Goal: Information Seeking & Learning: Learn about a topic

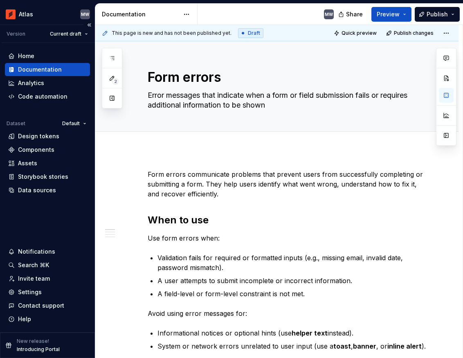
type textarea "*"
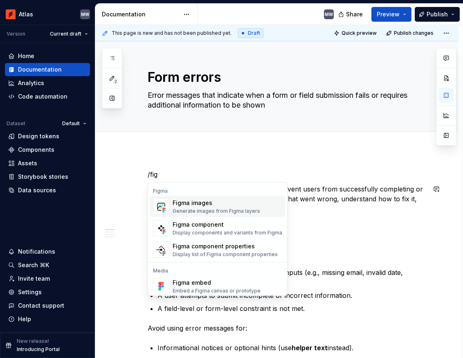
click at [225, 207] on div "Figma images" at bounding box center [217, 203] width 88 height 8
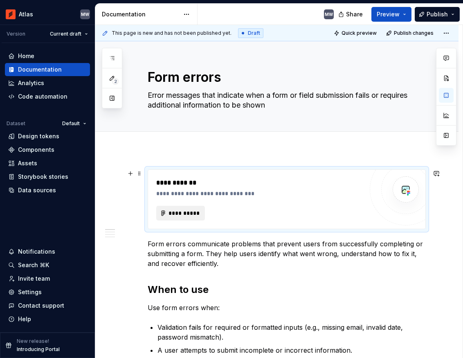
click at [186, 213] on span "**********" at bounding box center [184, 213] width 32 height 8
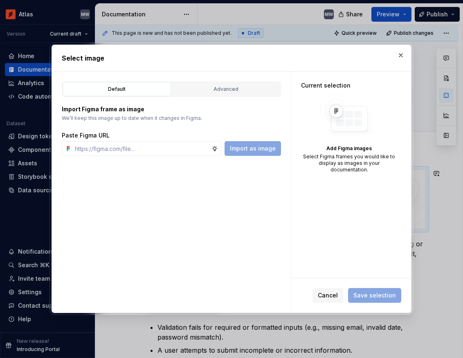
type textarea "*"
click at [239, 86] on div "Advanced" at bounding box center [226, 89] width 103 height 8
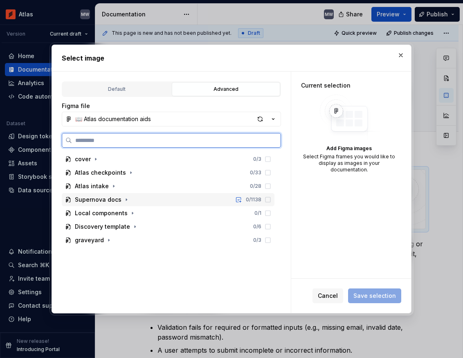
click at [79, 199] on div "Supernova docs" at bounding box center [98, 200] width 47 height 8
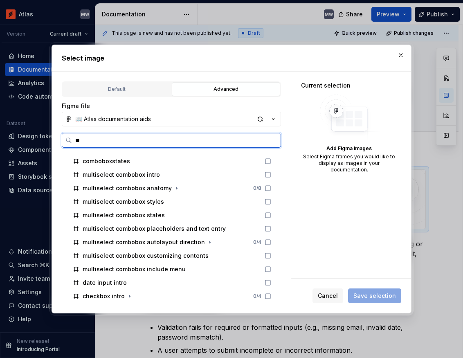
scroll to position [0, 2]
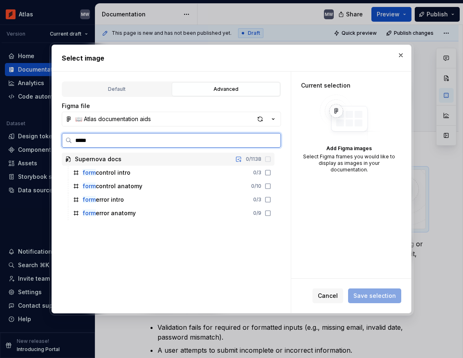
type input "******"
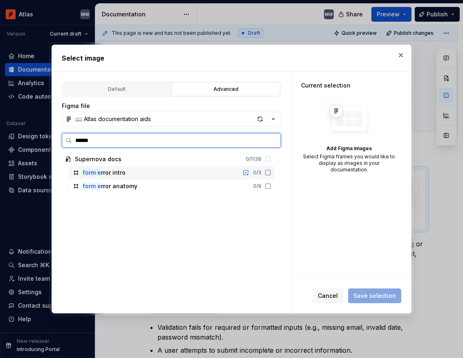
click at [122, 173] on div "form e rror intro" at bounding box center [104, 173] width 43 height 8
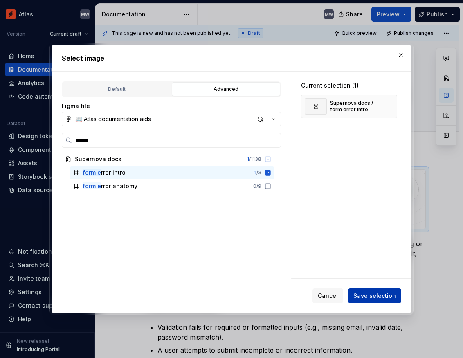
click at [388, 296] on span "Save selection" at bounding box center [375, 296] width 43 height 8
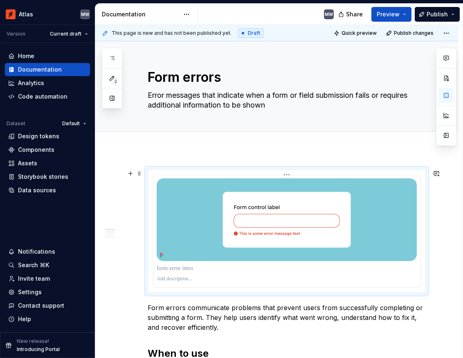
click at [310, 212] on img at bounding box center [287, 219] width 260 height 83
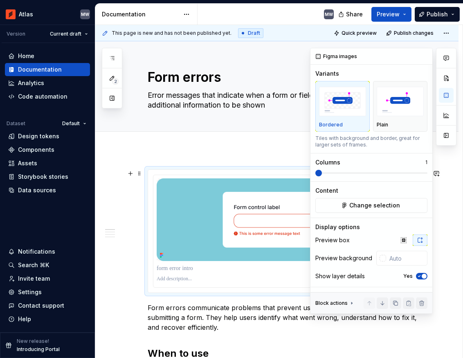
click at [419, 274] on icon "button" at bounding box center [419, 276] width 7 height 5
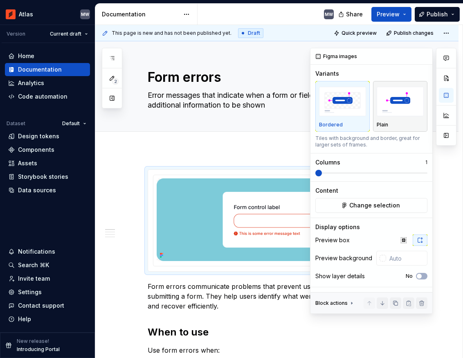
click at [402, 111] on img "button" at bounding box center [400, 102] width 47 height 30
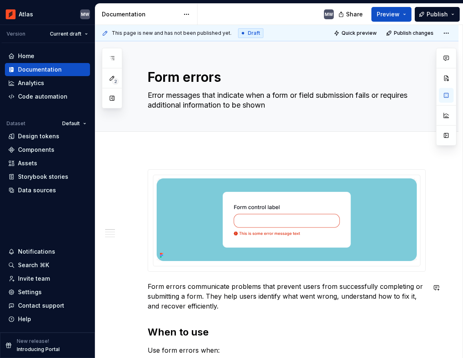
click at [282, 246] on img at bounding box center [287, 219] width 260 height 83
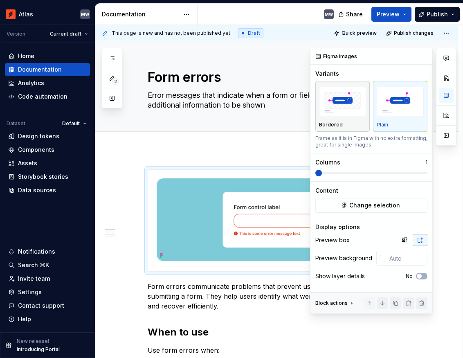
click at [332, 126] on p "Bordered" at bounding box center [331, 125] width 24 height 7
click at [391, 119] on div "Plain" at bounding box center [400, 106] width 47 height 43
type textarea "*"
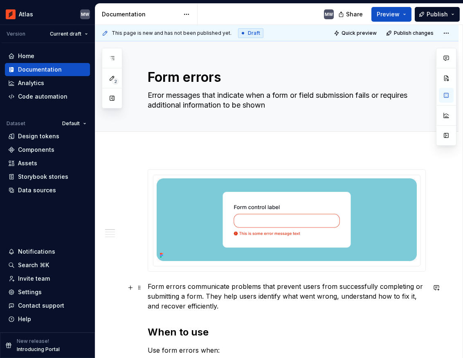
click at [219, 309] on p "Form errors communicate problems that prevent users from successfully completin…" at bounding box center [287, 296] width 278 height 29
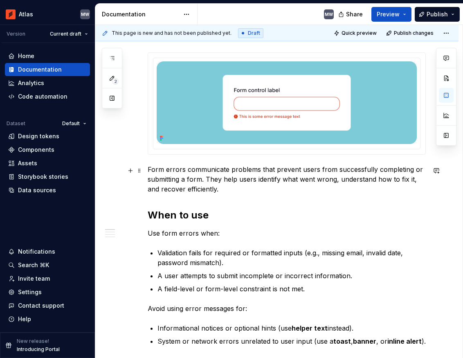
scroll to position [122, 0]
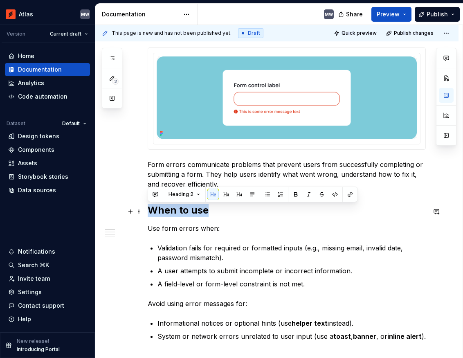
drag, startPoint x: 208, startPoint y: 213, endPoint x: 151, endPoint y: 208, distance: 57.5
click at [151, 208] on h2 "When to use" at bounding box center [287, 210] width 278 height 13
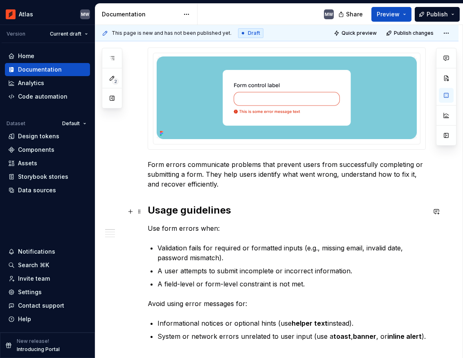
click at [151, 210] on h2 "Usage guidelines" at bounding box center [287, 210] width 278 height 13
click at [211, 188] on p "Form errors communicate problems that prevent users from successfully completin…" at bounding box center [287, 174] width 278 height 29
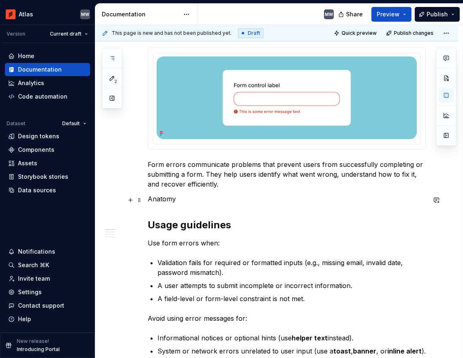
click at [165, 198] on p "Anatomy" at bounding box center [287, 199] width 278 height 10
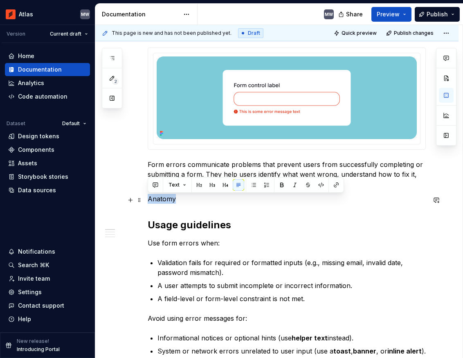
click at [165, 198] on p "Anatomy" at bounding box center [287, 199] width 278 height 10
click at [198, 186] on button "button" at bounding box center [199, 184] width 11 height 11
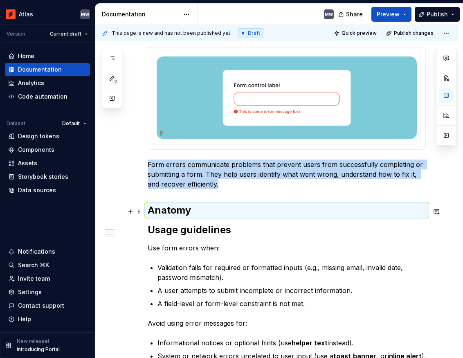
click at [194, 211] on h2 "Anatomy" at bounding box center [287, 210] width 278 height 13
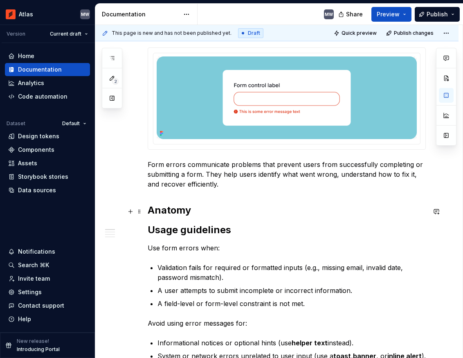
click at [194, 211] on h2 "Anatomy" at bounding box center [287, 210] width 278 height 13
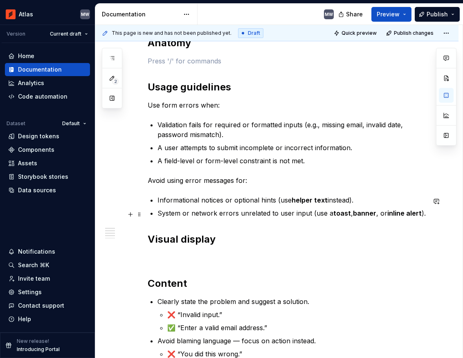
scroll to position [290, 0]
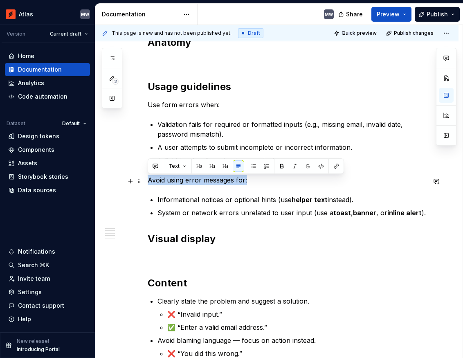
drag, startPoint x: 253, startPoint y: 183, endPoint x: 147, endPoint y: 179, distance: 106.5
click at [147, 179] on div "Form errors communicate problems that prevent users from successfully completin…" at bounding box center [276, 247] width 363 height 774
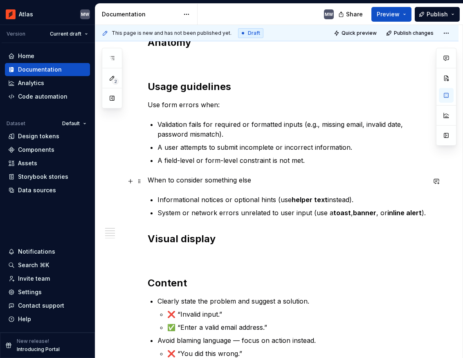
click at [210, 182] on p "When to consider something else" at bounding box center [287, 180] width 278 height 10
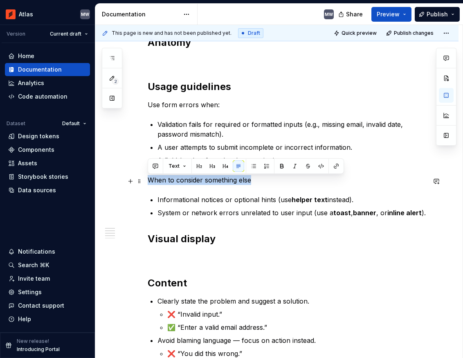
click at [210, 182] on p "When to consider something else" at bounding box center [287, 180] width 278 height 10
click at [222, 165] on button "button" at bounding box center [225, 165] width 11 height 11
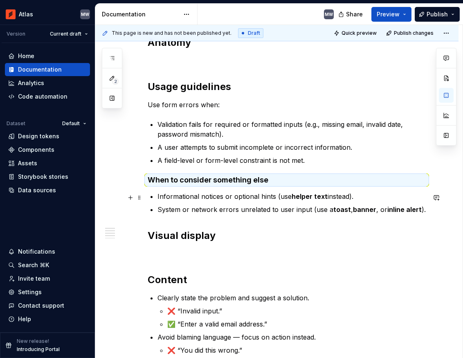
click at [218, 201] on p "Informational notices or optional hints (use helper text instead)." at bounding box center [292, 197] width 268 height 10
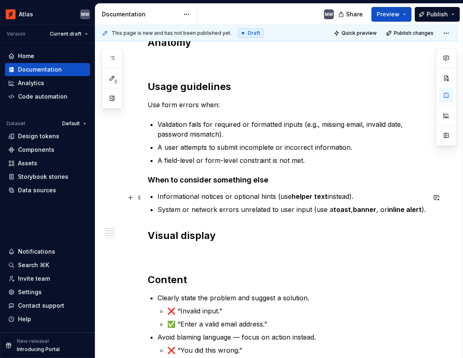
click at [160, 197] on p "Informational notices or optional hints (use helper text instead)." at bounding box center [292, 197] width 268 height 10
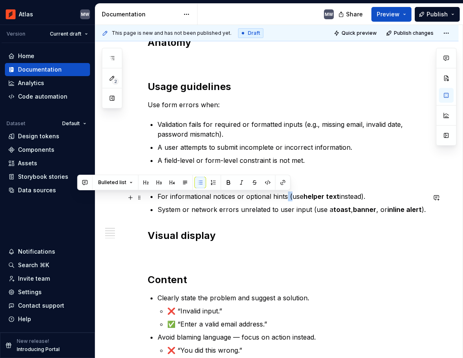
drag, startPoint x: 285, startPoint y: 199, endPoint x: 291, endPoint y: 199, distance: 6.1
click at [291, 199] on p "For informational notices or optional hints (use helper text instead)." at bounding box center [292, 197] width 268 height 10
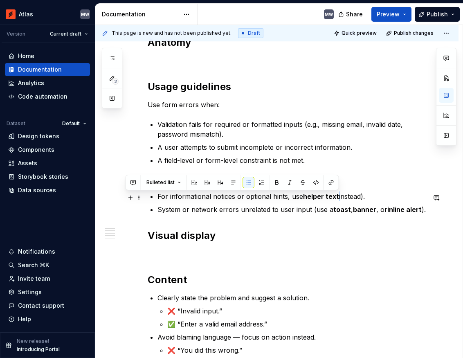
click at [339, 198] on p "For informational notices or optional hints, use helper text instead)." at bounding box center [292, 197] width 268 height 10
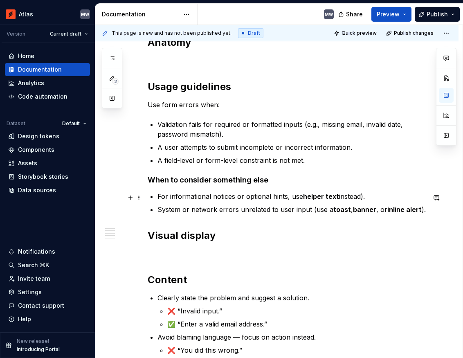
click at [366, 198] on p "For informational notices or optional hints, use helper text instead)." at bounding box center [292, 197] width 268 height 10
click at [163, 209] on p "System or network errors unrelated to user input (use a toast , banner , or inl…" at bounding box center [292, 210] width 268 height 10
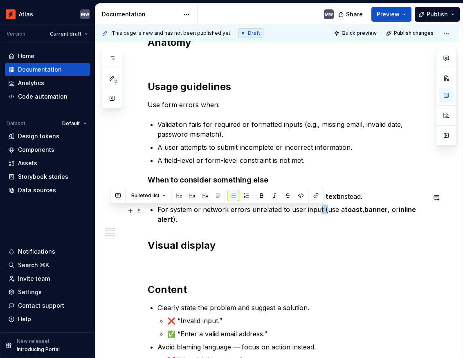
drag, startPoint x: 322, startPoint y: 211, endPoint x: 317, endPoint y: 210, distance: 5.6
click at [317, 210] on p "For system or network errors unrelated to user input (use a toast , banner , or…" at bounding box center [292, 215] width 268 height 20
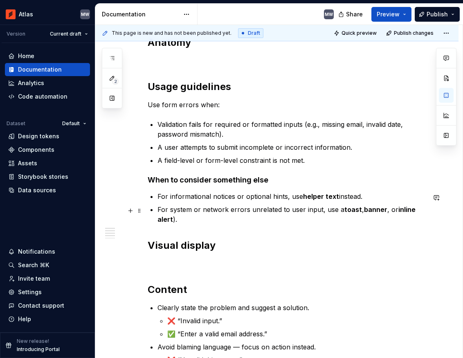
click at [174, 219] on p "For system or network errors unrelated to user input, use a toast , banner , or…" at bounding box center [292, 215] width 268 height 20
click at [345, 209] on strong "toast" at bounding box center [354, 209] width 18 height 8
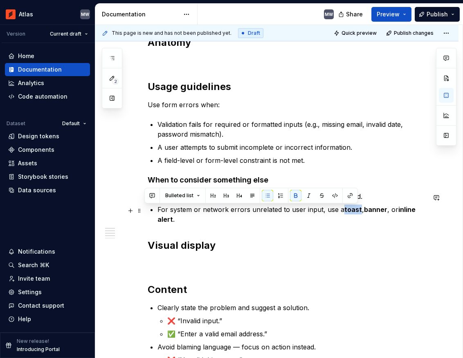
click at [345, 209] on strong "toast" at bounding box center [354, 209] width 18 height 8
click at [347, 197] on button "button" at bounding box center [349, 195] width 11 height 11
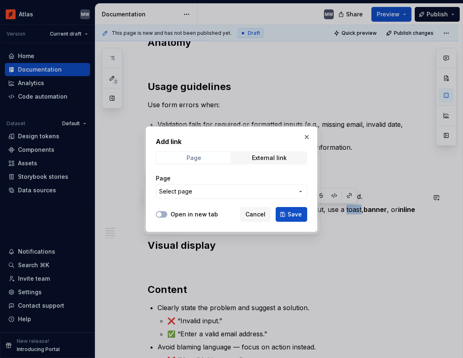
click at [212, 161] on span "Page" at bounding box center [194, 157] width 74 height 11
click at [203, 196] on button "Select page" at bounding box center [231, 191] width 151 height 15
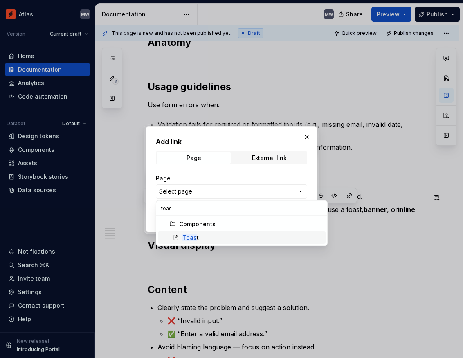
type input "toas"
click at [196, 240] on div "Toas t" at bounding box center [191, 238] width 16 height 8
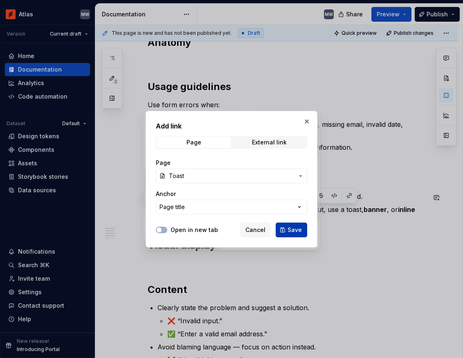
click at [298, 232] on span "Save" at bounding box center [295, 230] width 14 height 8
type textarea "*"
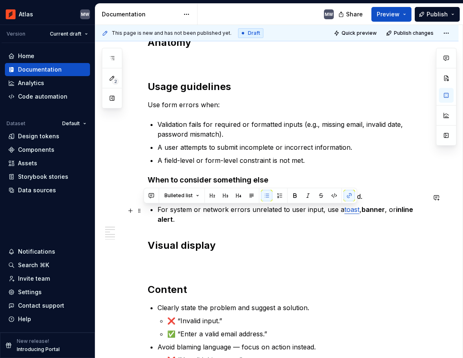
click at [369, 211] on strong "banner" at bounding box center [373, 209] width 23 height 8
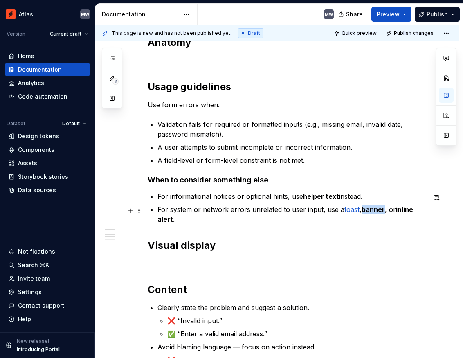
click at [369, 211] on strong "banner" at bounding box center [373, 209] width 23 height 8
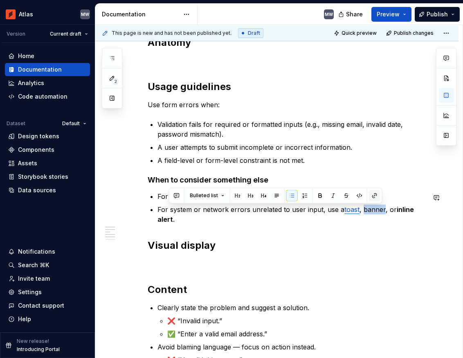
click at [372, 196] on button "button" at bounding box center [374, 195] width 11 height 11
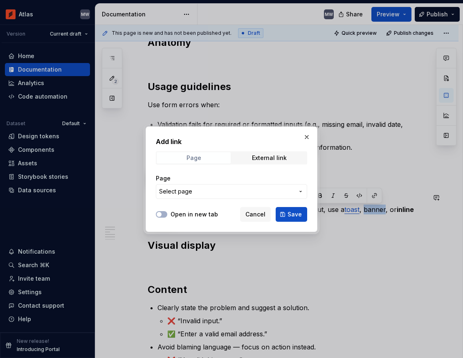
click at [207, 157] on span "Page" at bounding box center [194, 157] width 74 height 11
click at [199, 196] on button "Select page" at bounding box center [231, 191] width 151 height 15
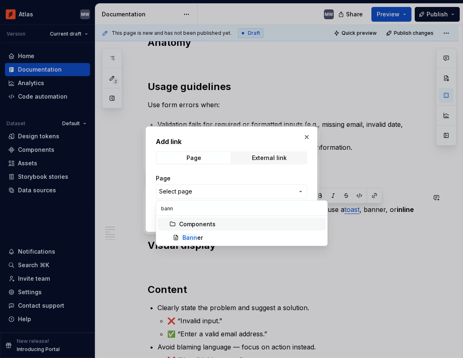
type input "bann"
click at [202, 235] on div "[PERSON_NAME]" at bounding box center [253, 238] width 140 height 8
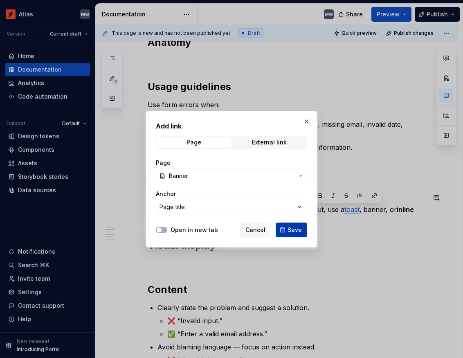
click at [294, 230] on span "Save" at bounding box center [295, 230] width 14 height 8
type textarea "*"
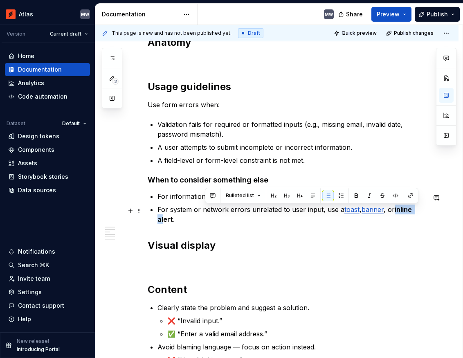
drag, startPoint x: 391, startPoint y: 211, endPoint x: 417, endPoint y: 212, distance: 26.2
click at [418, 212] on p "For system or network errors unrelated to user input, use a toast , banner , or…" at bounding box center [292, 215] width 268 height 20
drag, startPoint x: 428, startPoint y: 210, endPoint x: 394, endPoint y: 206, distance: 33.8
click at [394, 206] on p "For system or network errors unrelated to user input, use a toast , banner , or…" at bounding box center [292, 215] width 268 height 20
click at [416, 196] on button "button" at bounding box center [418, 195] width 11 height 11
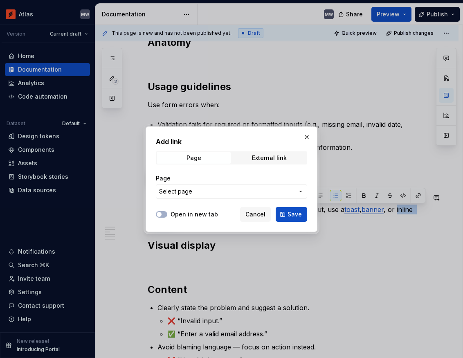
click at [213, 189] on span "Select page" at bounding box center [226, 191] width 135 height 8
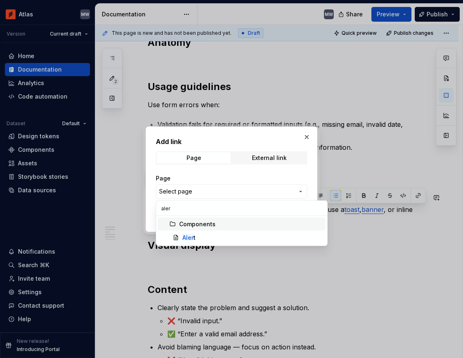
type input "aler"
click at [191, 233] on span "Aler t" at bounding box center [242, 237] width 168 height 13
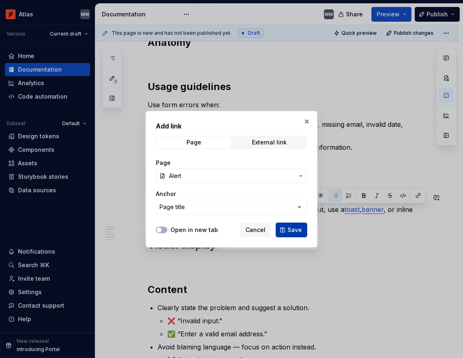
click at [293, 229] on span "Save" at bounding box center [295, 230] width 14 height 8
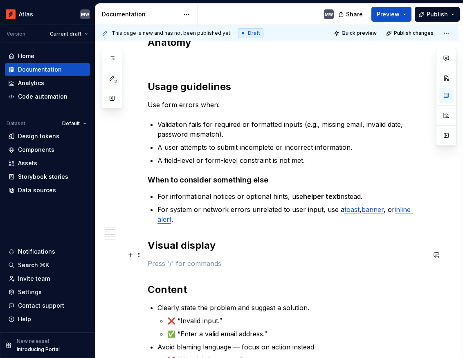
click at [295, 259] on p at bounding box center [287, 264] width 278 height 10
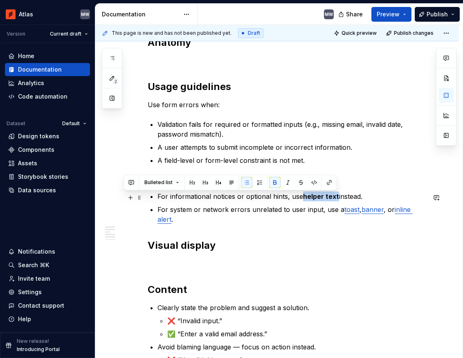
drag, startPoint x: 336, startPoint y: 198, endPoint x: 304, endPoint y: 198, distance: 32.3
click at [304, 198] on strong "helper text" at bounding box center [321, 196] width 36 height 8
click at [289, 220] on div "Form errors communicate problems that prevent users from successfully completin…" at bounding box center [287, 202] width 278 height 644
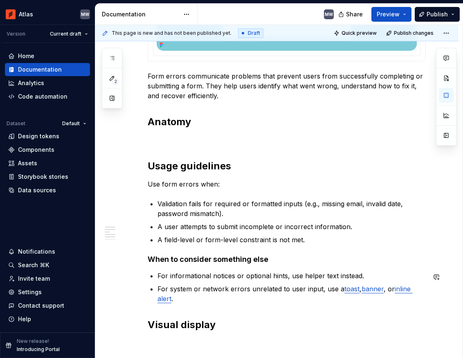
scroll to position [197, 0]
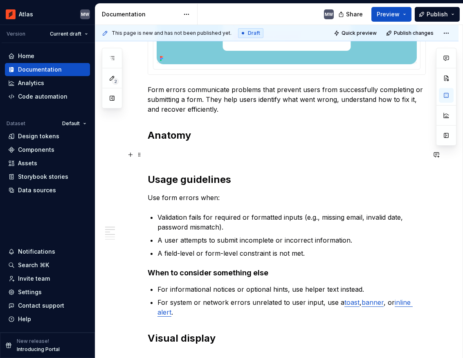
click at [168, 158] on p at bounding box center [287, 154] width 278 height 10
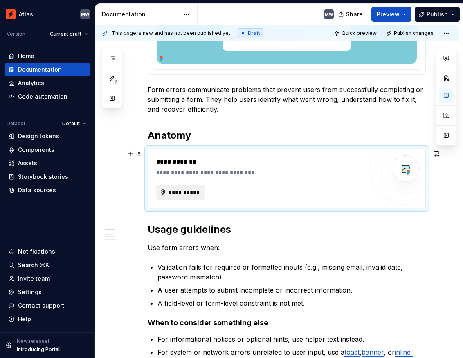
click at [171, 191] on span "**********" at bounding box center [184, 192] width 32 height 8
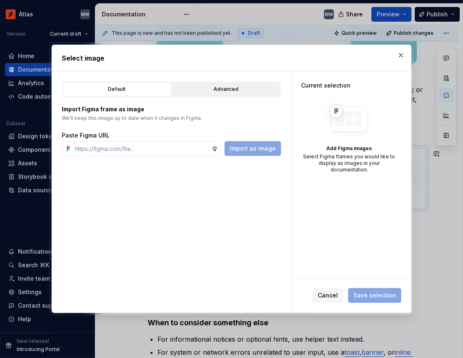
type textarea "*"
click at [215, 91] on div "Advanced" at bounding box center [226, 89] width 103 height 8
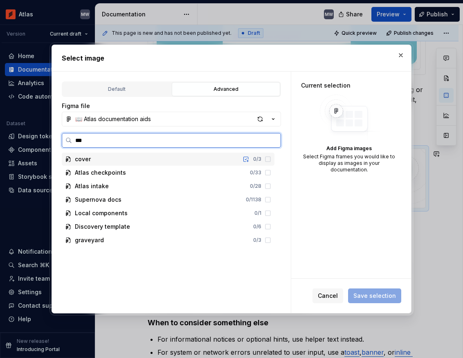
type input "****"
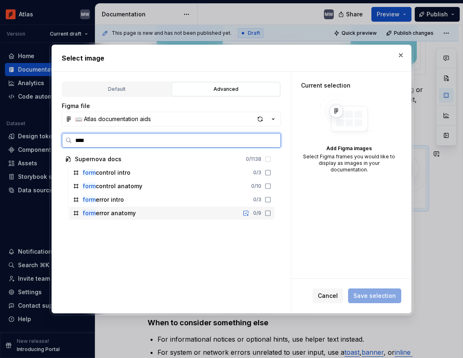
click at [271, 215] on icon at bounding box center [268, 213] width 7 height 7
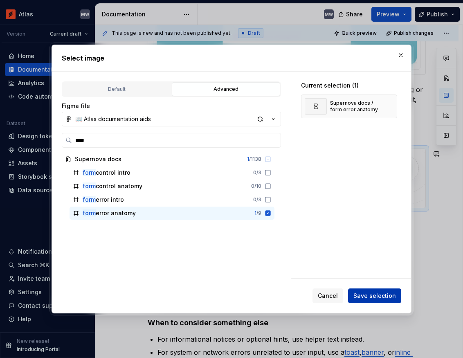
click at [375, 298] on span "Save selection" at bounding box center [375, 296] width 43 height 8
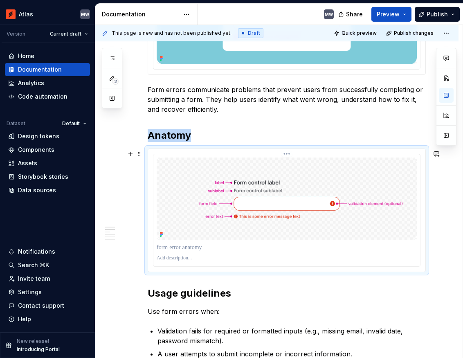
click at [404, 253] on div at bounding box center [287, 247] width 260 height 11
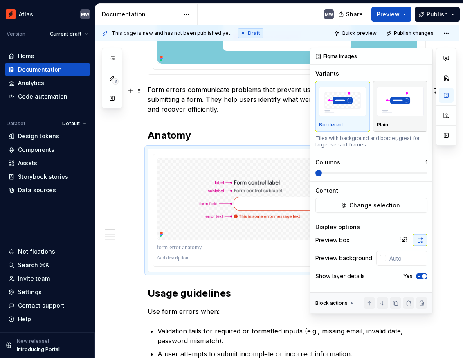
click at [415, 101] on img "button" at bounding box center [400, 102] width 47 height 30
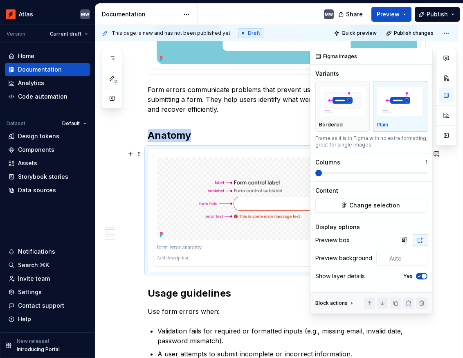
click at [418, 275] on icon "button" at bounding box center [419, 276] width 7 height 5
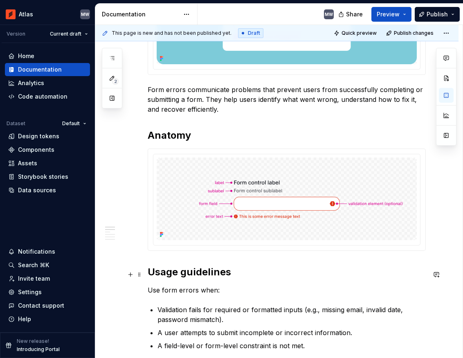
click at [241, 268] on h2 "Usage guidelines" at bounding box center [287, 272] width 278 height 13
click at [393, 15] on span "Preview" at bounding box center [388, 14] width 23 height 8
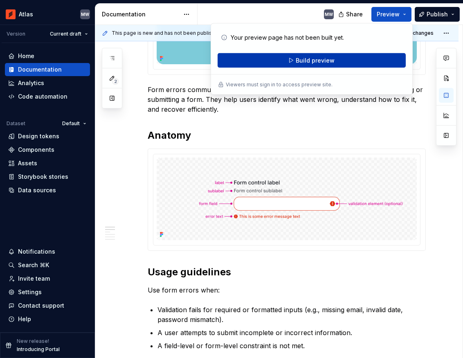
click at [372, 59] on button "Build preview" at bounding box center [312, 60] width 188 height 15
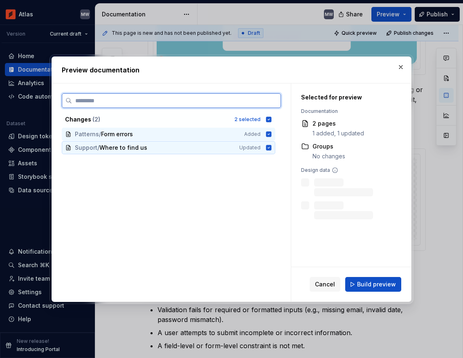
click at [272, 147] on icon at bounding box center [268, 147] width 5 height 5
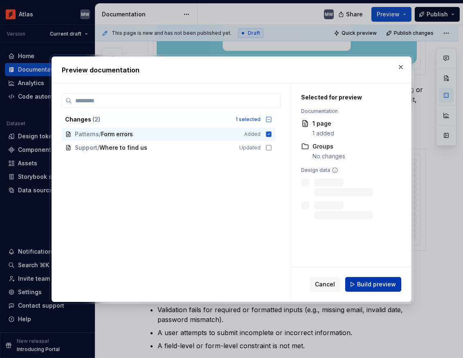
click at [366, 286] on span "Build preview" at bounding box center [376, 284] width 39 height 8
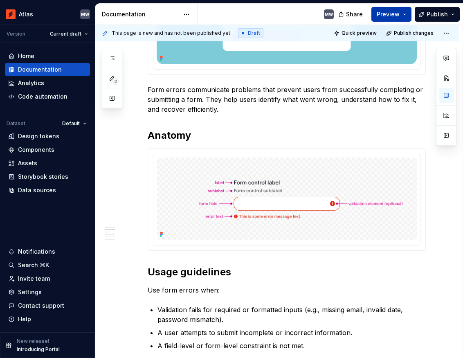
click at [408, 14] on button "Preview" at bounding box center [392, 14] width 40 height 15
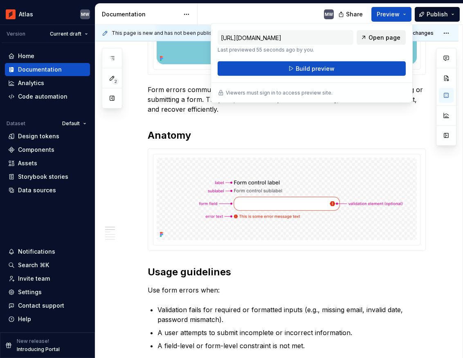
click at [394, 36] on span "Open page" at bounding box center [385, 38] width 32 height 8
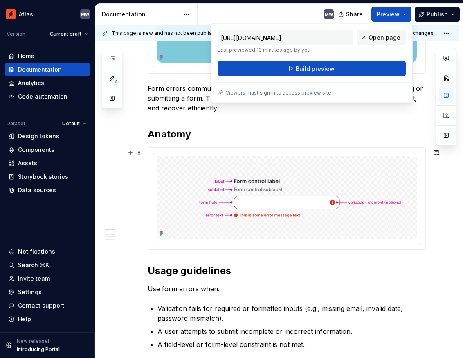
scroll to position [192, 0]
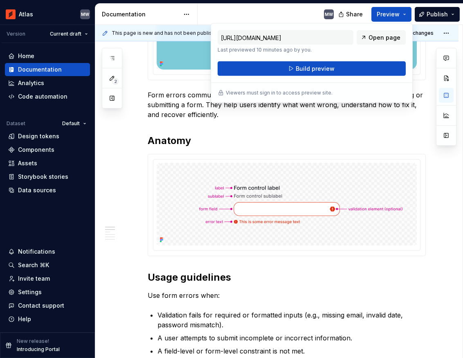
type textarea "*"
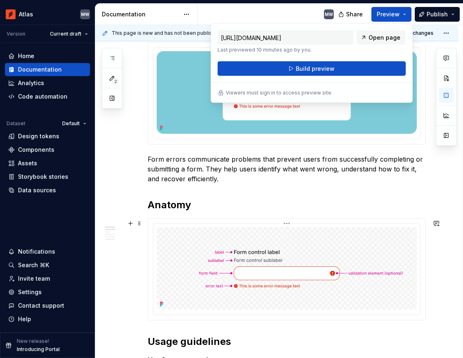
scroll to position [126, 0]
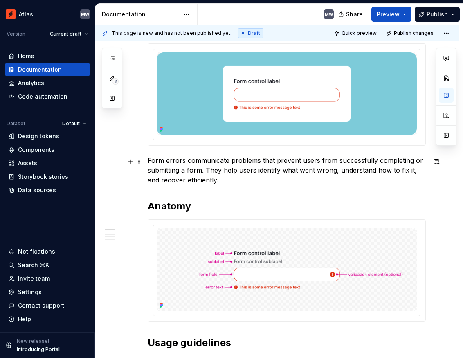
click at [221, 181] on p "Form errors communicate problems that prevent users from successfully completin…" at bounding box center [287, 170] width 278 height 29
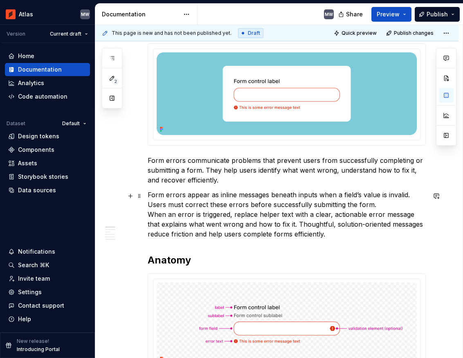
click at [383, 207] on p "Form errors appear as inline messages beneath inputs when a field’s value is in…" at bounding box center [287, 214] width 278 height 49
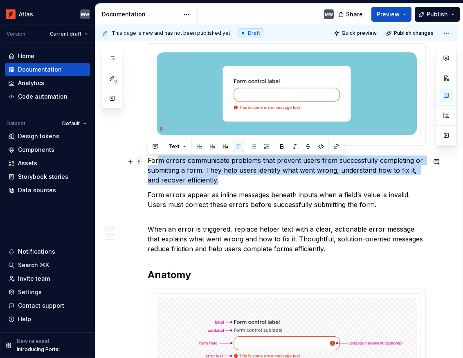
drag, startPoint x: 215, startPoint y: 185, endPoint x: 139, endPoint y: 158, distance: 80.5
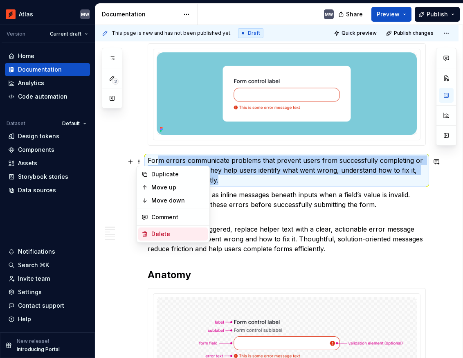
click at [159, 233] on div "Delete" at bounding box center [177, 234] width 53 height 8
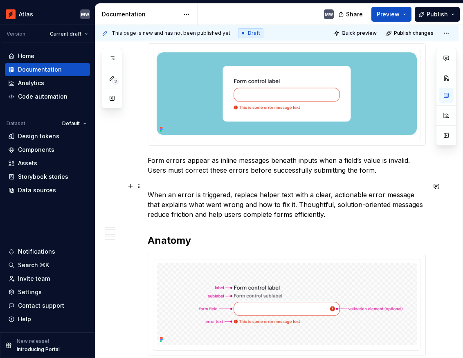
click at [183, 184] on p "When an error is triggered, replace helper text with a clear, actionable error …" at bounding box center [287, 199] width 278 height 39
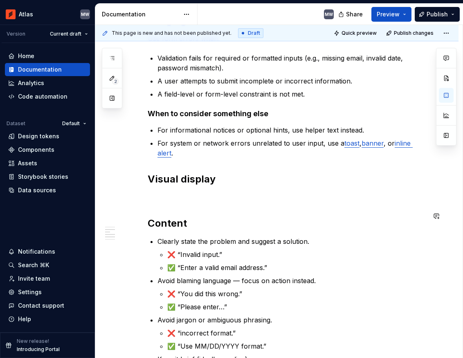
scroll to position [473, 0]
click at [210, 192] on p at bounding box center [287, 197] width 278 height 10
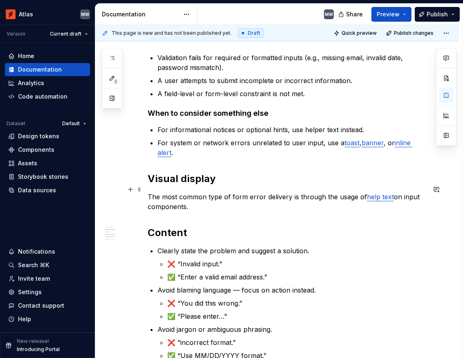
click at [272, 192] on p "The most common type of form error delivery is through the usage of help text o…" at bounding box center [287, 202] width 278 height 20
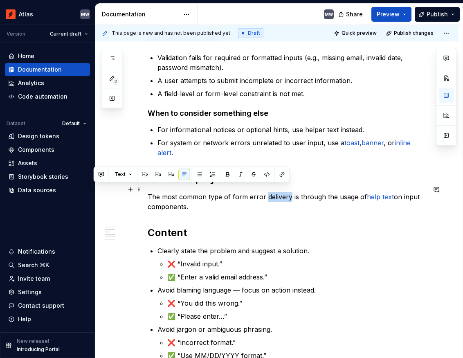
click at [272, 192] on p "The most common type of form error delivery is through the usage of help text o…" at bounding box center [287, 202] width 278 height 20
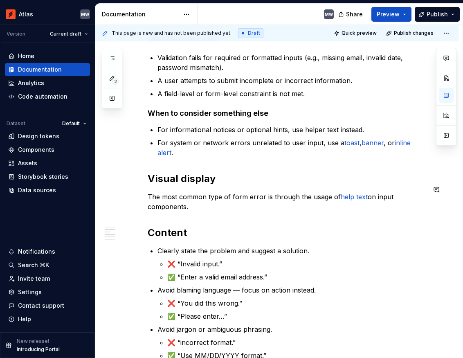
click at [344, 180] on div "Form errors appear as inline messages beneath inputs when a field’s value is in…" at bounding box center [287, 81] width 278 height 771
click at [358, 193] on link "help text" at bounding box center [354, 197] width 27 height 8
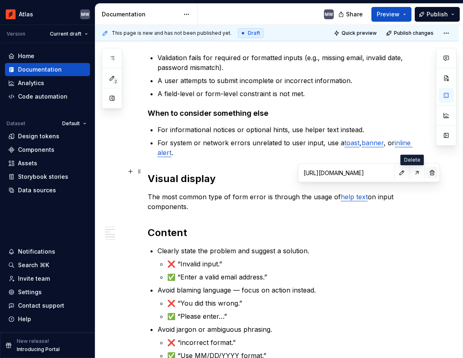
click at [427, 169] on button "button" at bounding box center [432, 172] width 11 height 11
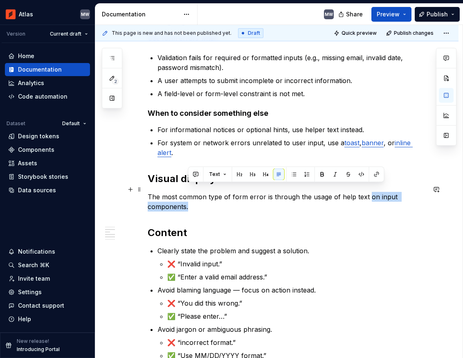
drag, startPoint x: 367, startPoint y: 190, endPoint x: 367, endPoint y: 195, distance: 4.9
click at [367, 195] on p "The most common type of form error is through the usage of help text on input c…" at bounding box center [287, 202] width 278 height 20
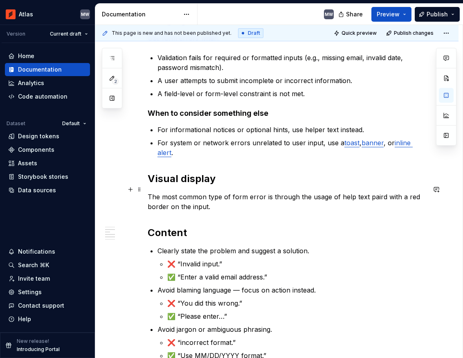
click at [378, 192] on p "The most common type of form error is through the usage of help text paird with…" at bounding box center [287, 202] width 278 height 20
click at [375, 200] on p "The most common type of form error is through the usage of help text paired wit…" at bounding box center [287, 202] width 278 height 20
click at [264, 192] on p "The most common type of form error is through the usage of help text paired wit…" at bounding box center [287, 202] width 278 height 20
click at [280, 192] on p "The most common type of form error display is through the usage of help text pa…" at bounding box center [287, 202] width 278 height 20
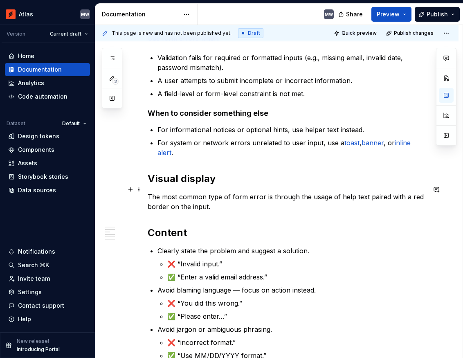
click at [214, 192] on p "The most common type of form error is through the usage of help text paired wit…" at bounding box center [287, 202] width 278 height 20
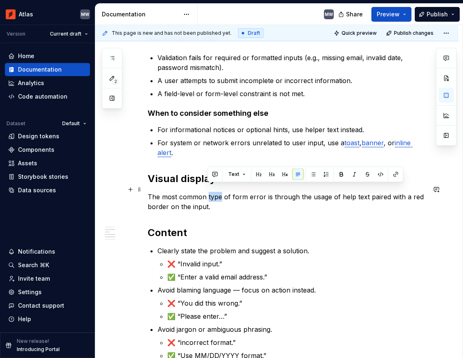
click at [214, 192] on p "The most common type of form error is through the usage of help text paired wit…" at bounding box center [287, 202] width 278 height 20
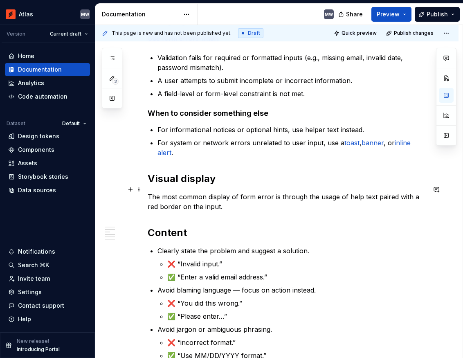
click at [271, 192] on p "The most common display of form error is through the usage of help text paired …" at bounding box center [287, 202] width 278 height 20
click at [286, 200] on p "The most common display of form errors is through the usage of help text paired…" at bounding box center [287, 202] width 278 height 20
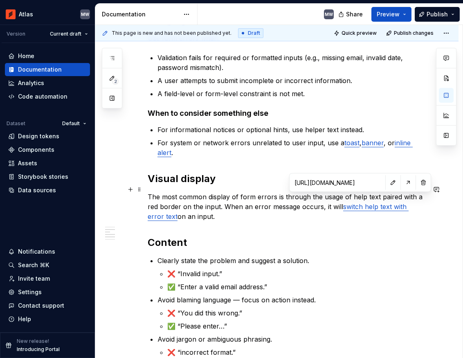
click at [349, 203] on link "switch help text with error text" at bounding box center [278, 212] width 261 height 18
click at [418, 182] on button "button" at bounding box center [423, 182] width 11 height 11
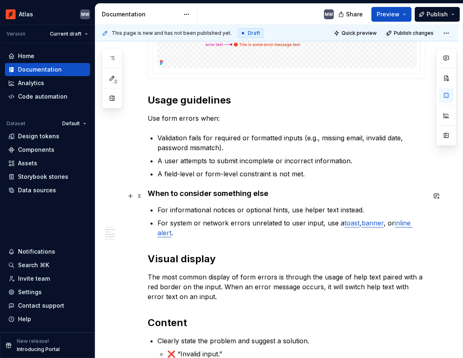
scroll to position [391, 0]
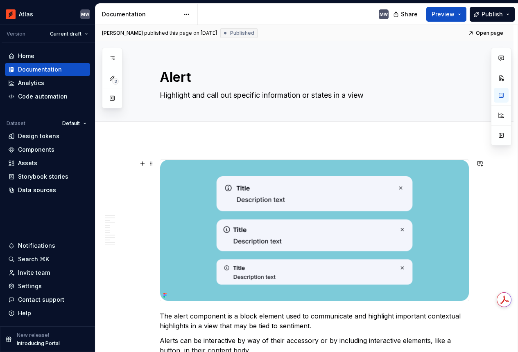
click at [210, 176] on img at bounding box center [314, 230] width 309 height 141
click at [165, 295] on icon at bounding box center [165, 295] width 7 height 7
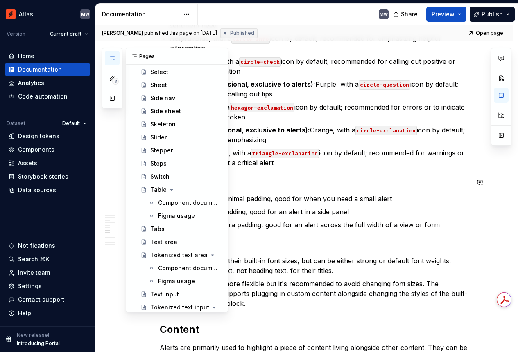
scroll to position [882, 0]
click at [177, 68] on div "Select" at bounding box center [185, 71] width 71 height 11
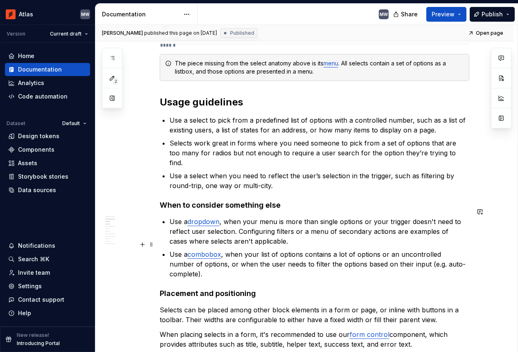
scroll to position [431, 0]
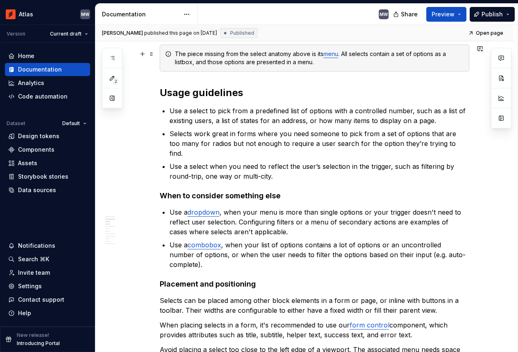
type textarea "*"
